Goal: Information Seeking & Learning: Learn about a topic

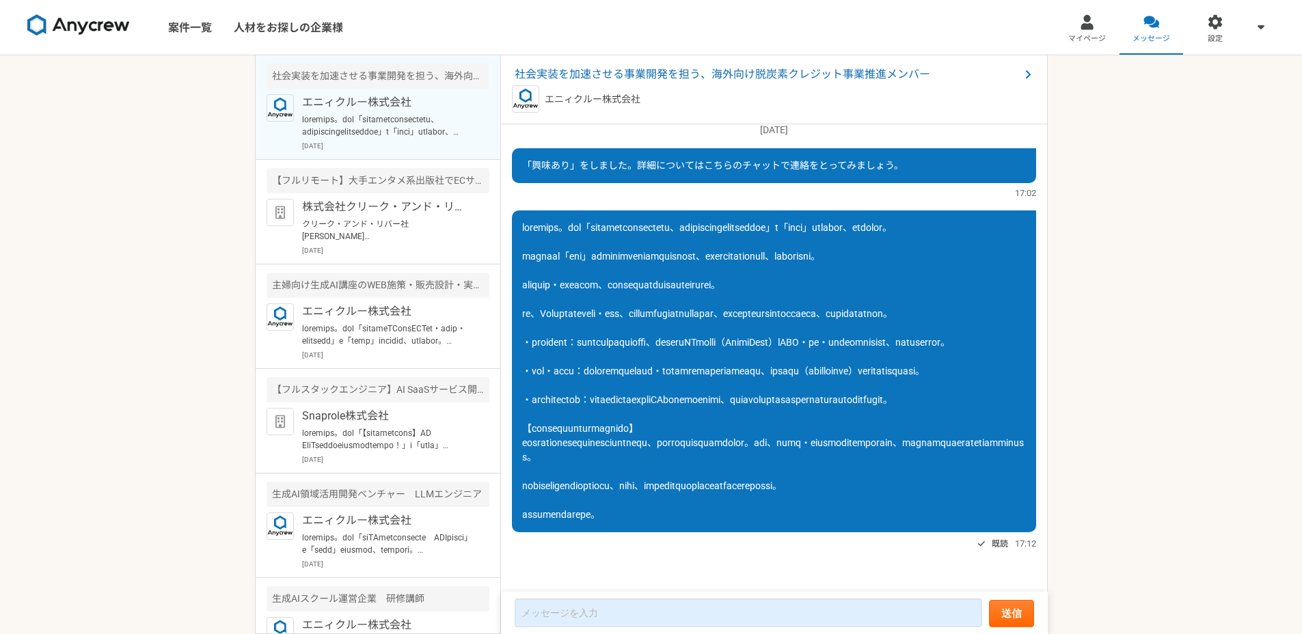
scroll to position [116, 0]
click at [762, 299] on span at bounding box center [773, 371] width 502 height 298
click at [377, 105] on p "エニィクルー株式会社" at bounding box center [386, 102] width 169 height 16
click at [397, 205] on p "株式会社クリーク・アンド・リバー社" at bounding box center [386, 207] width 169 height 16
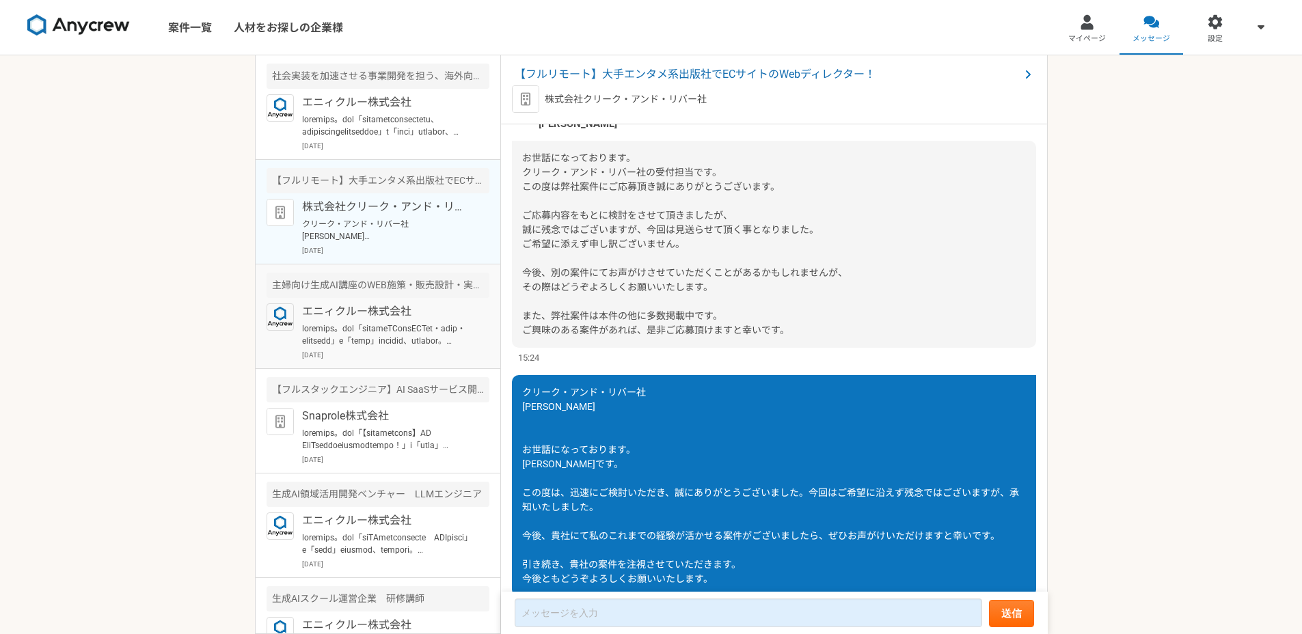
scroll to position [180, 0]
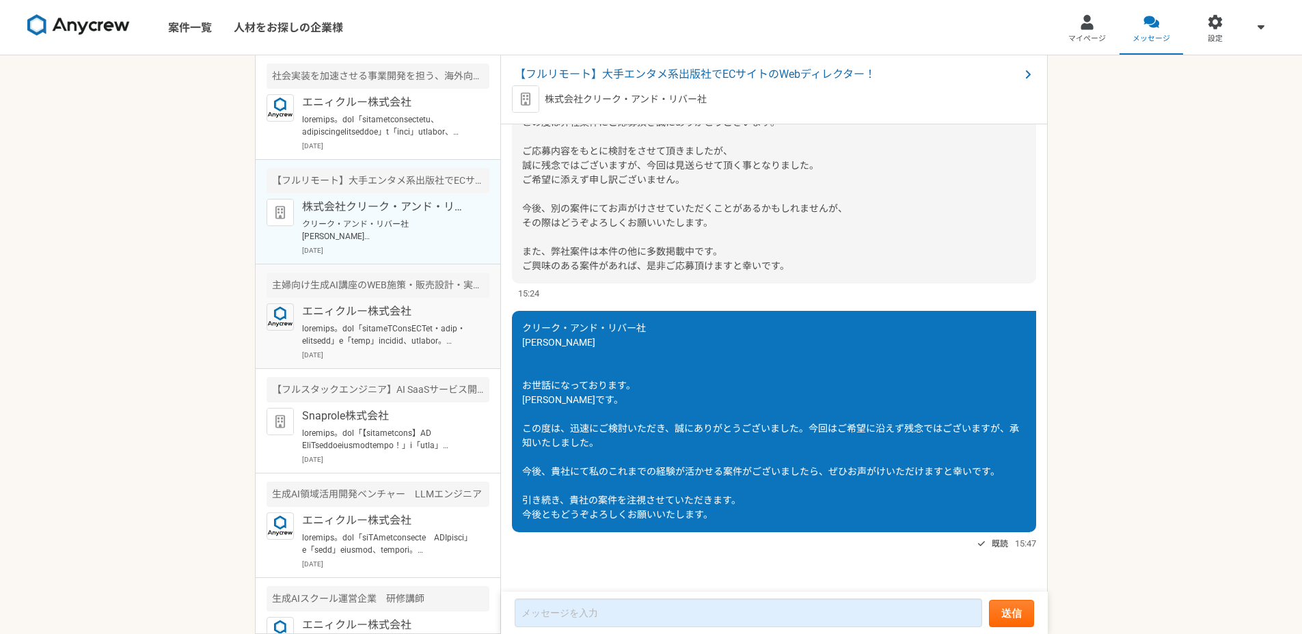
click at [438, 367] on article "主婦向け生成AI講座のWEB施策・販売設計・実行ディレクター募集 エニィクルー株式会社 [DATE]" at bounding box center [378, 317] width 245 height 105
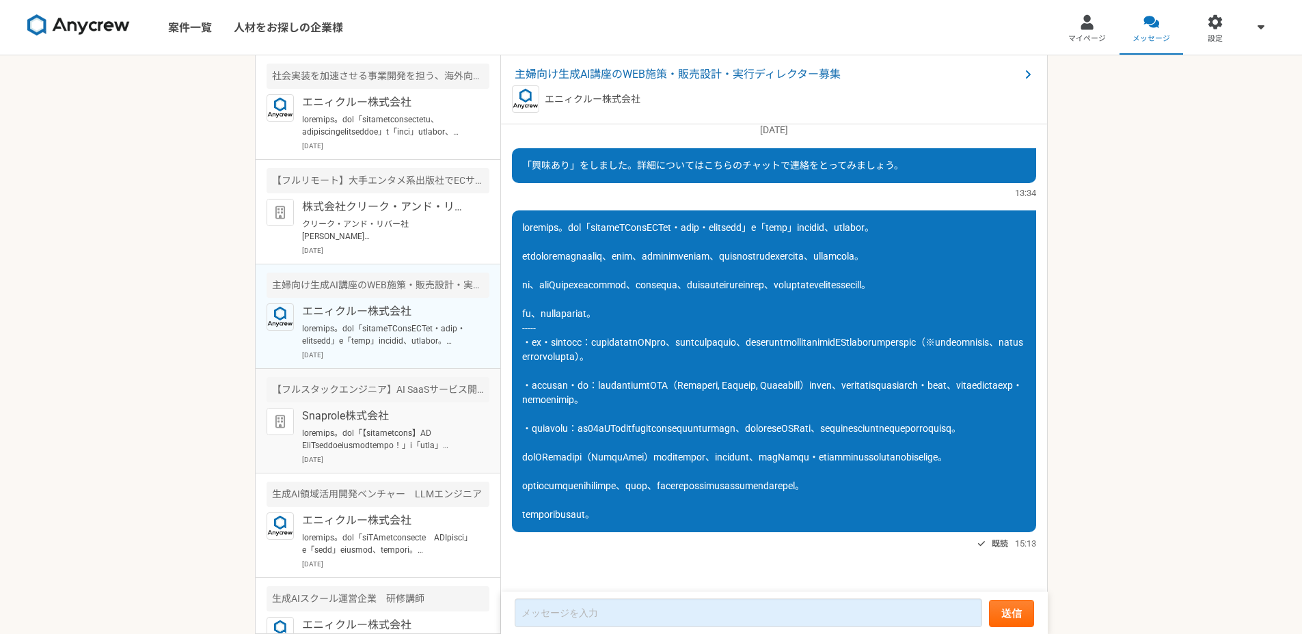
scroll to position [119, 0]
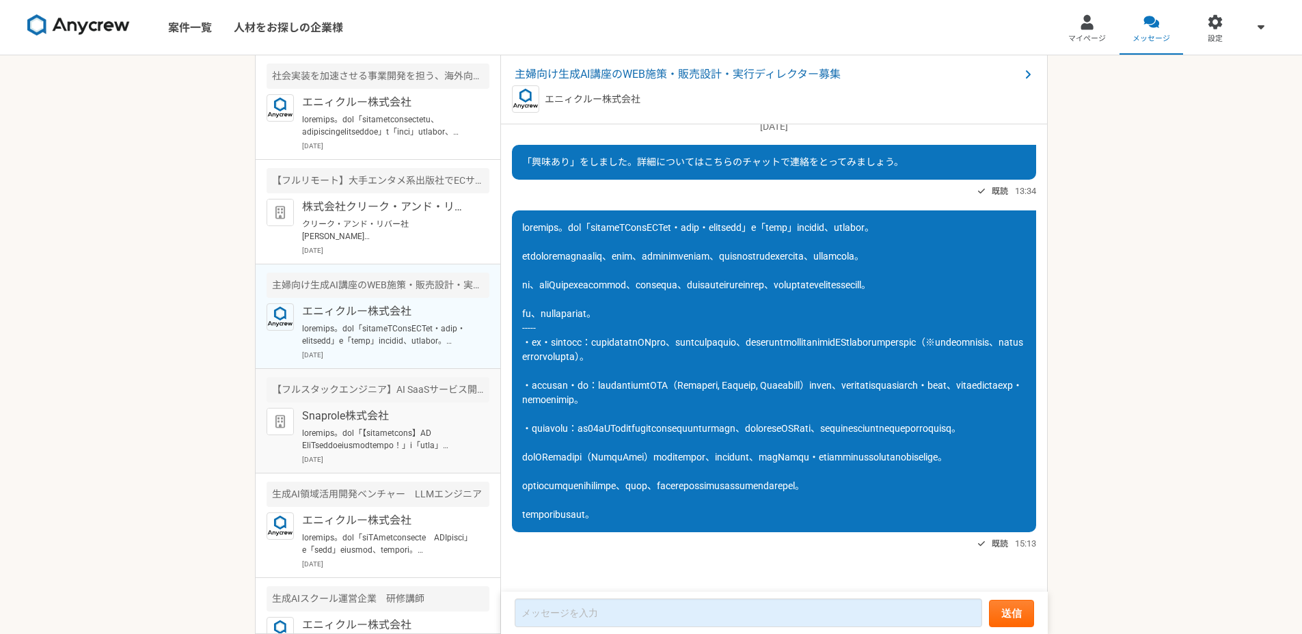
click at [410, 431] on p at bounding box center [386, 439] width 169 height 25
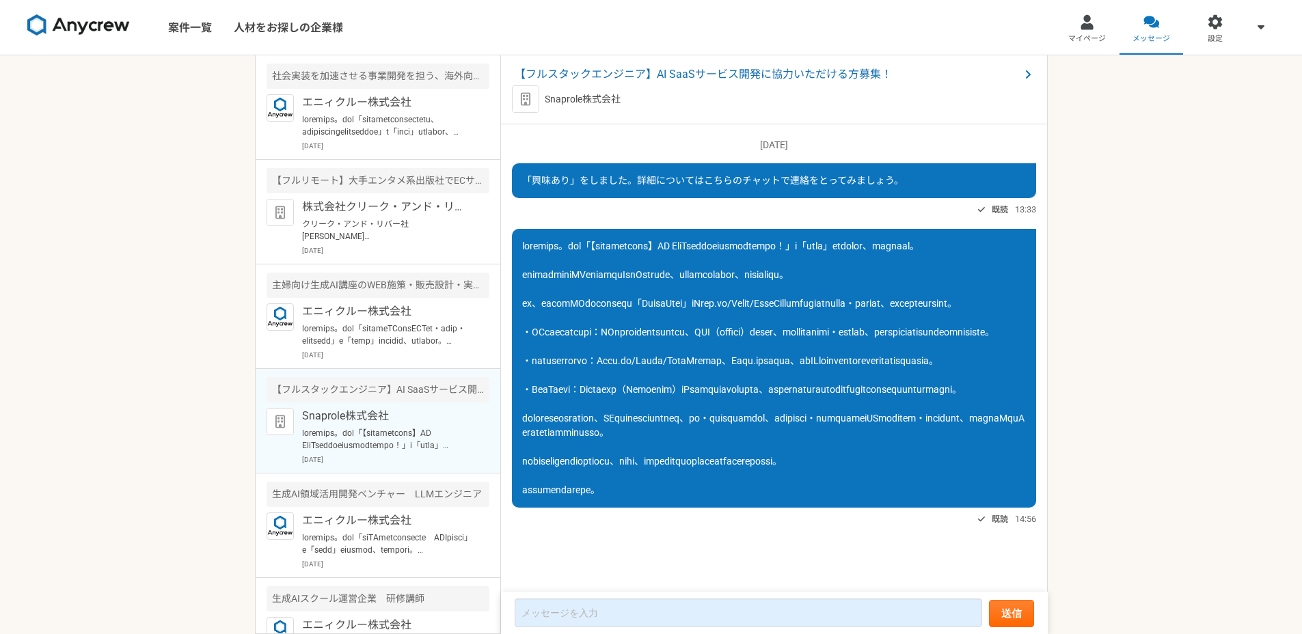
scroll to position [76, 0]
click at [418, 518] on p "エニィクルー株式会社" at bounding box center [386, 521] width 169 height 16
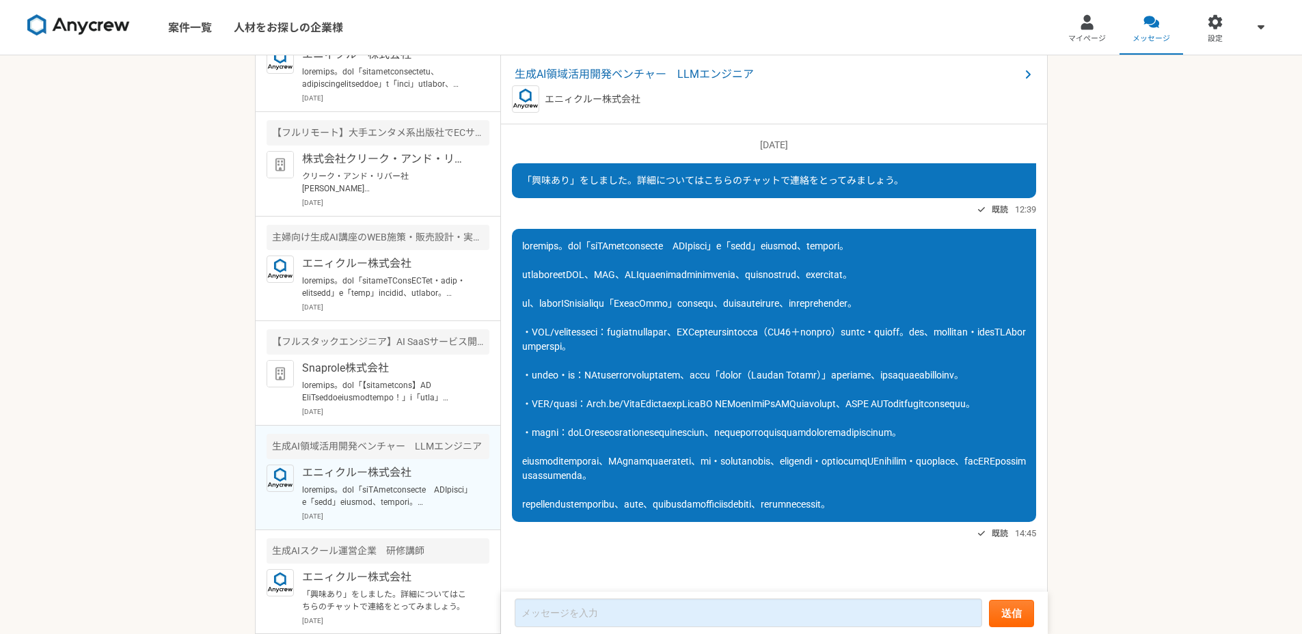
scroll to position [49, 0]
click at [394, 578] on p "エニィクルー株式会社" at bounding box center [386, 576] width 169 height 16
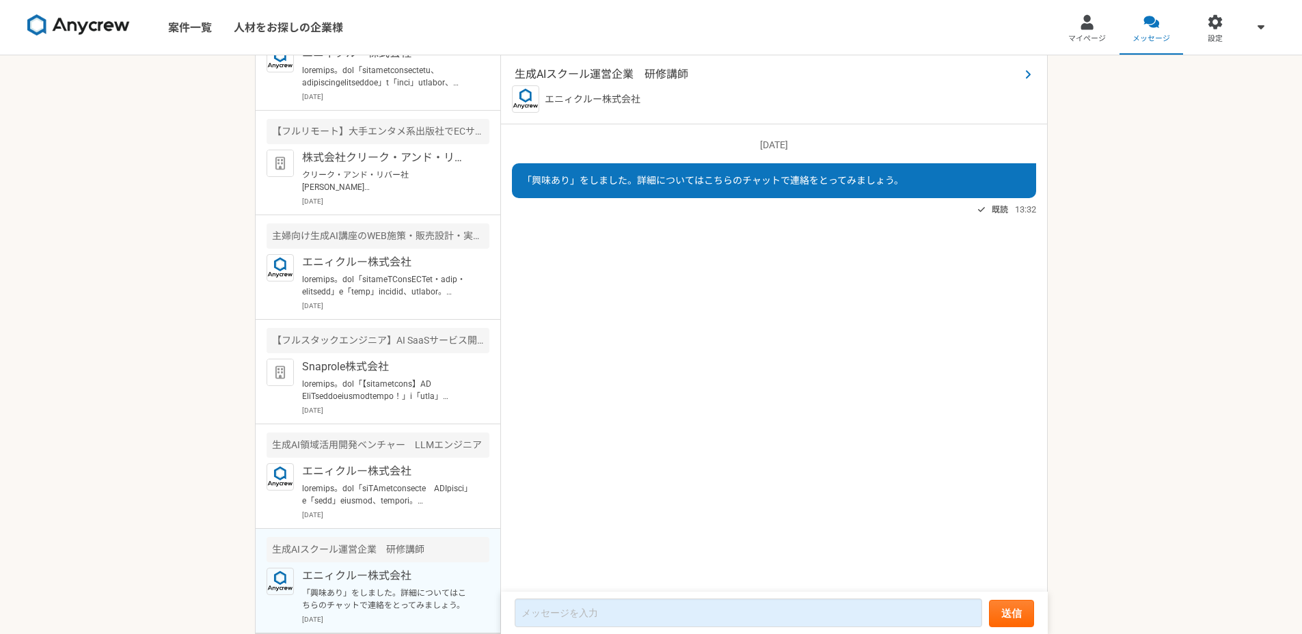
click at [612, 74] on span "生成AIスクール運営企業　研修講師" at bounding box center [767, 74] width 505 height 16
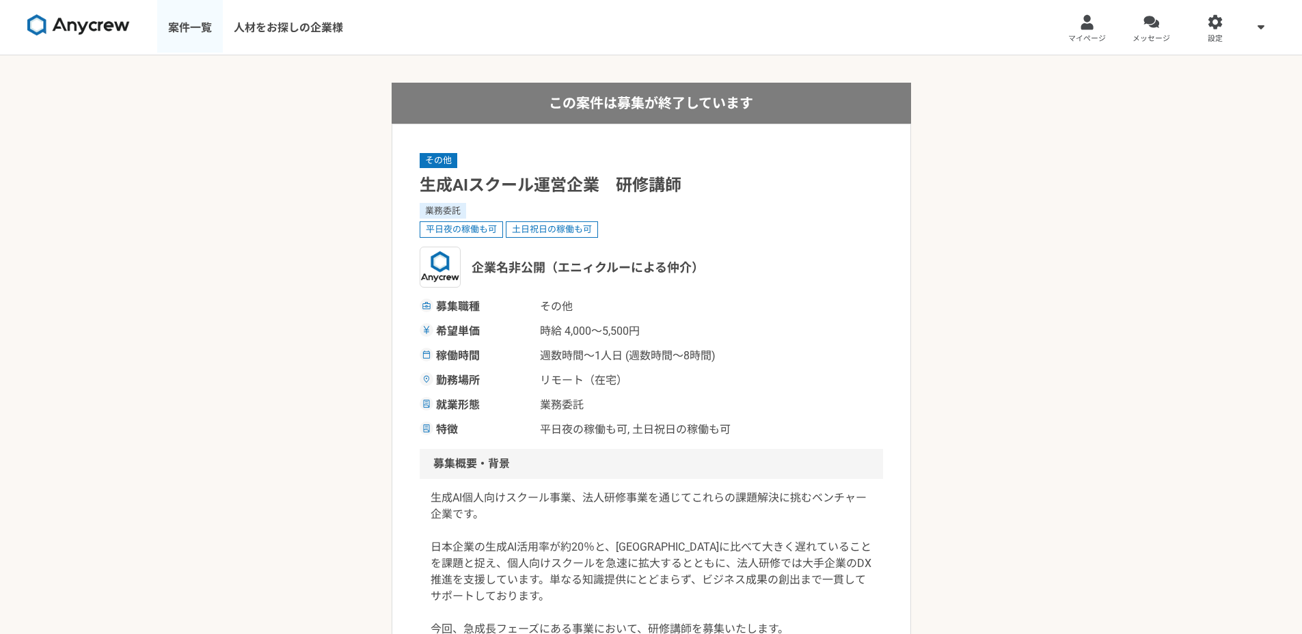
click at [193, 23] on link "案件一覧" at bounding box center [190, 27] width 66 height 55
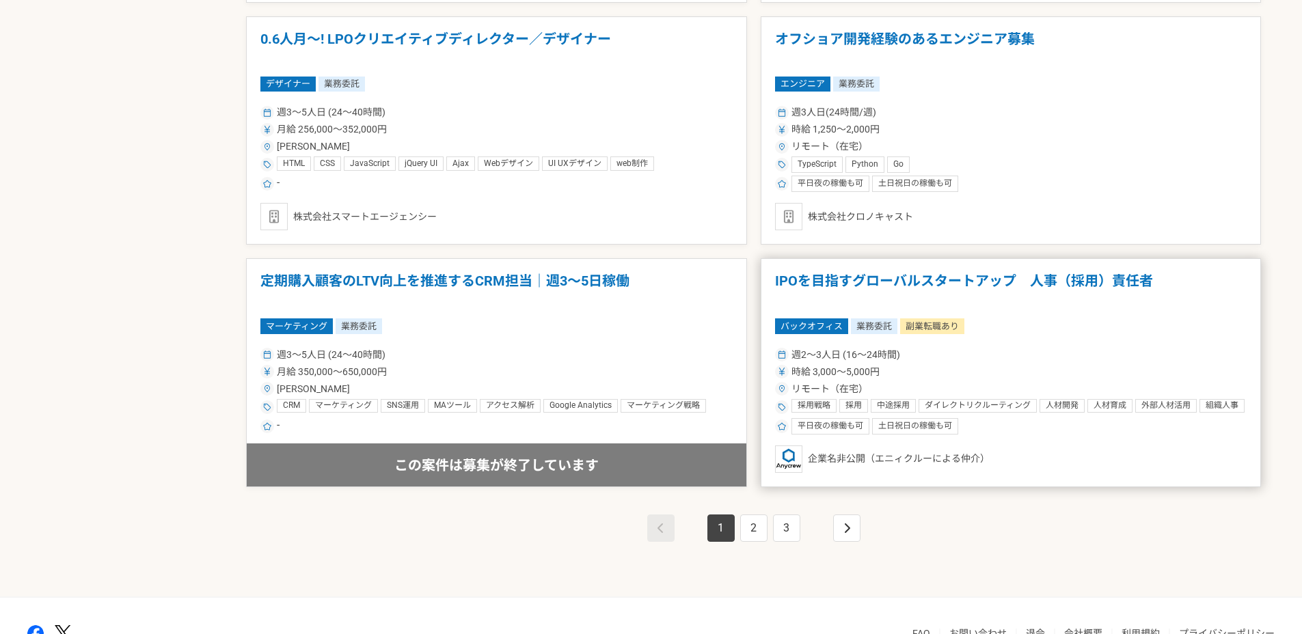
scroll to position [2271, 0]
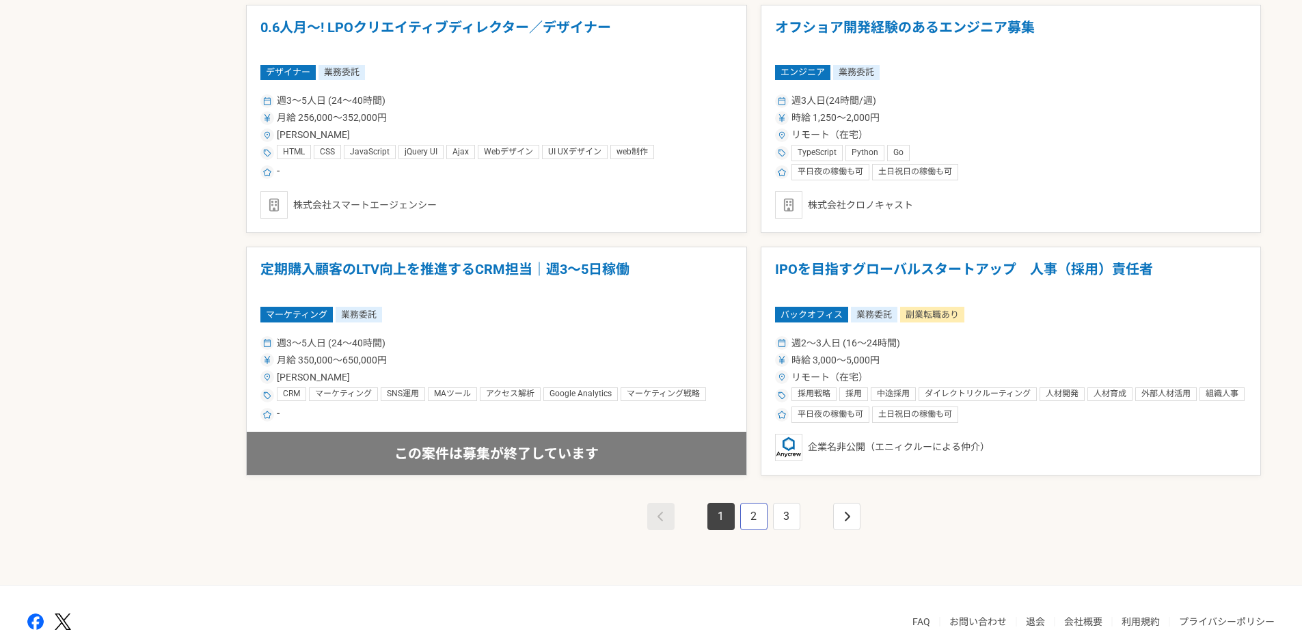
click at [760, 520] on link "2" at bounding box center [753, 516] width 27 height 27
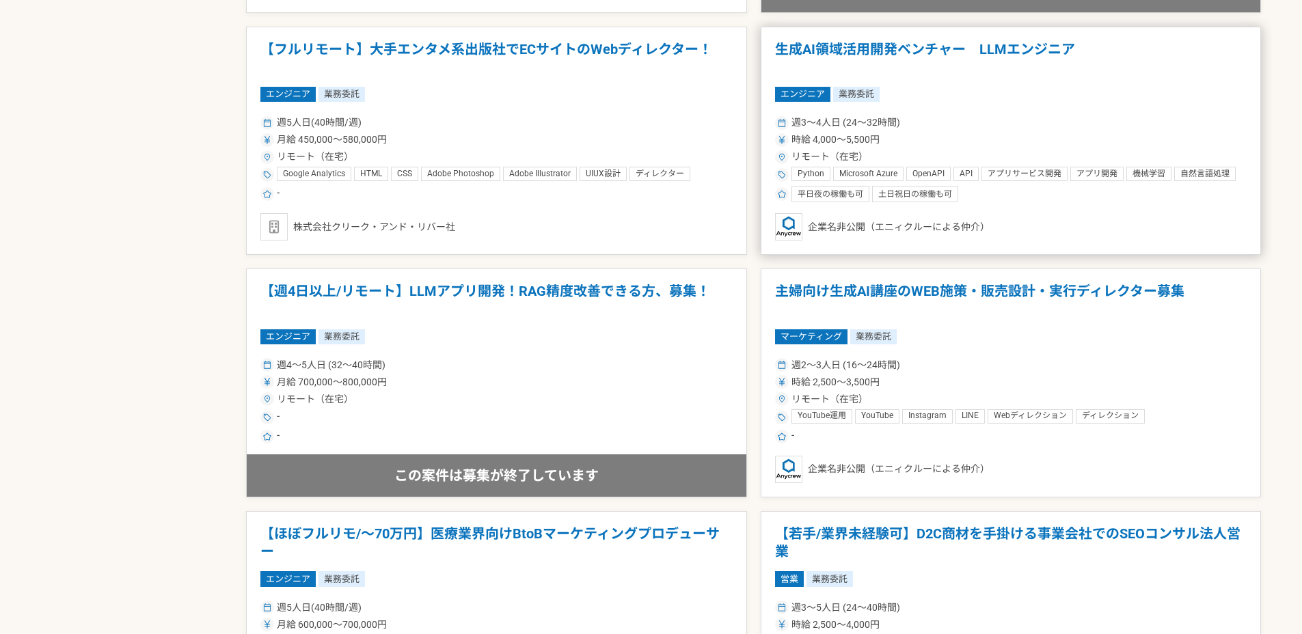
scroll to position [1534, 0]
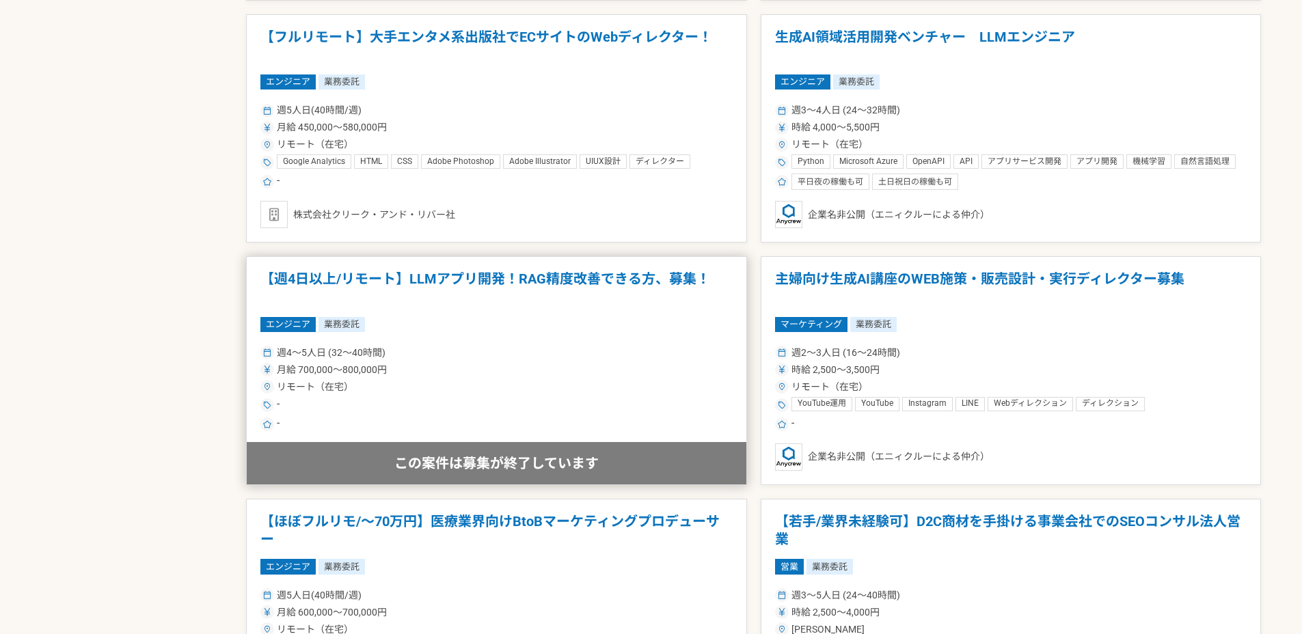
click at [597, 345] on div "週4〜5人日 (32〜40時間) 月給 700,000〜800,000円 リモート（在宅） - -" at bounding box center [496, 388] width 472 height 90
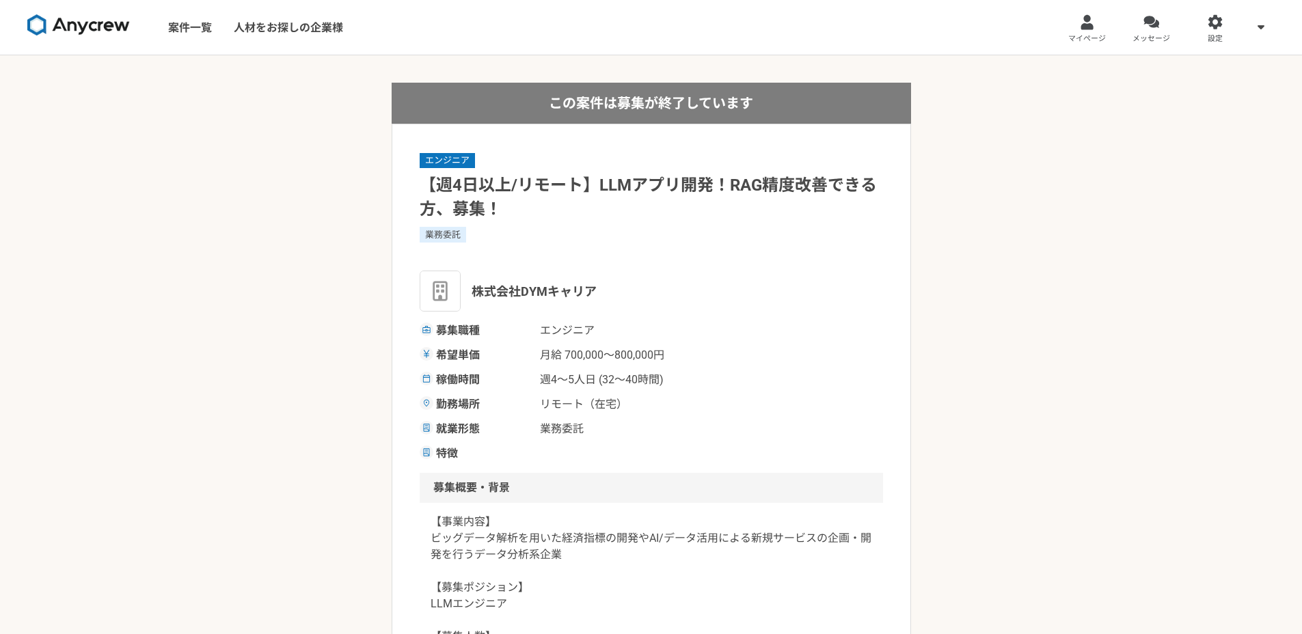
click at [56, 29] on img at bounding box center [78, 25] width 103 height 22
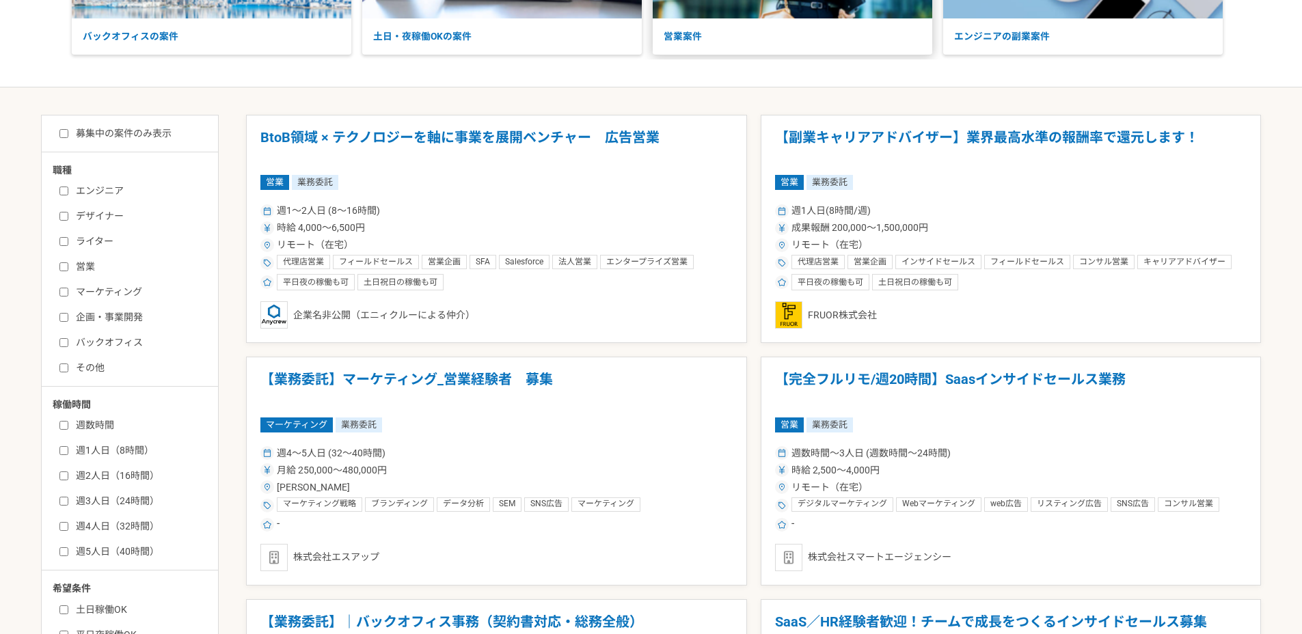
scroll to position [683, 0]
